Goal: Task Accomplishment & Management: Use online tool/utility

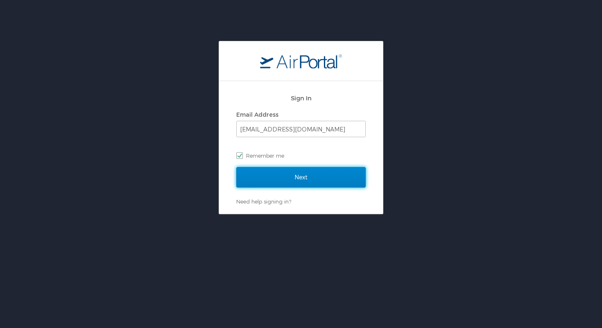
click at [310, 180] on input "Next" at bounding box center [300, 177] width 129 height 20
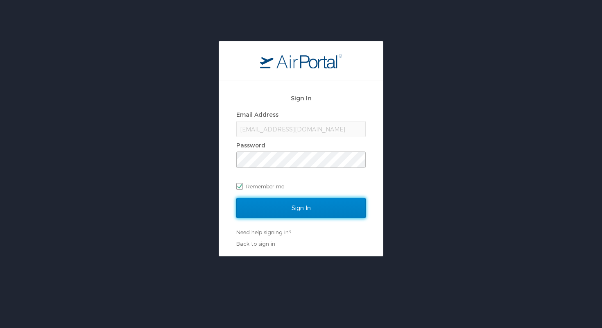
click at [337, 210] on input "Sign In" at bounding box center [300, 208] width 129 height 20
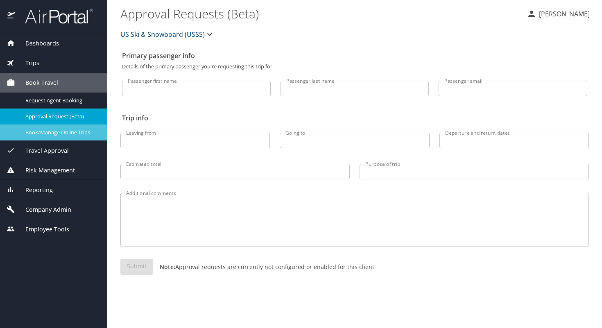
click at [68, 132] on span "Book/Manage Online Trips" at bounding box center [61, 133] width 72 height 8
